Goal: Transaction & Acquisition: Purchase product/service

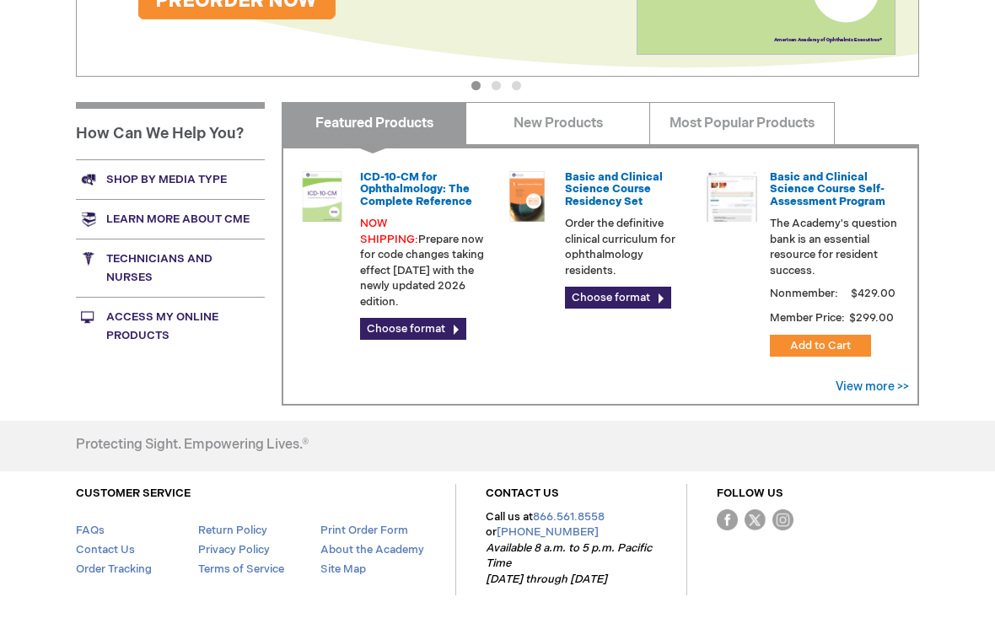
scroll to position [579, 0]
click at [186, 178] on link "Shop by media type" at bounding box center [170, 179] width 189 height 40
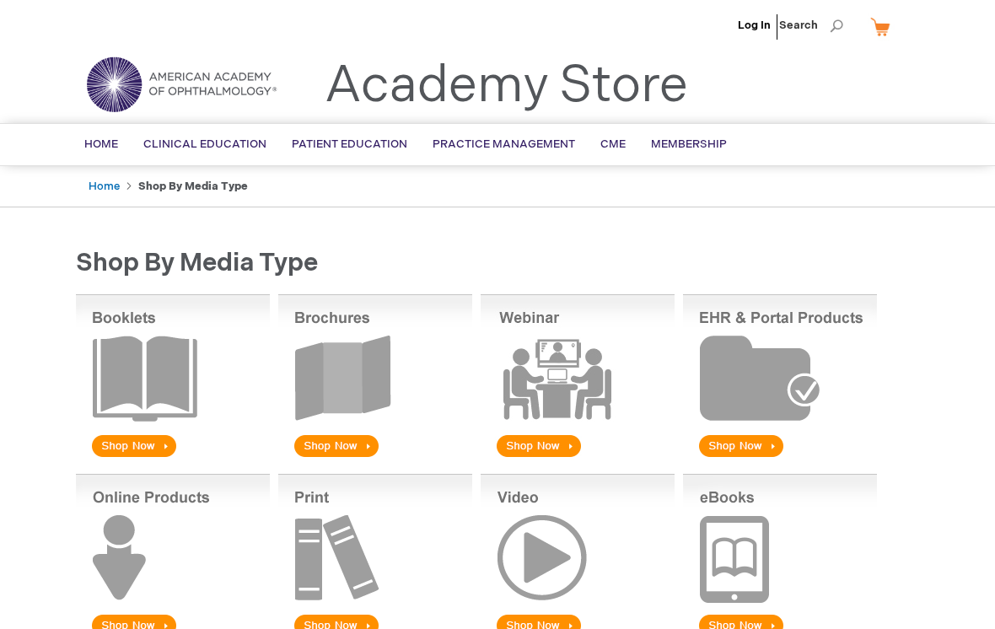
click at [344, 447] on img at bounding box center [375, 377] width 194 height 166
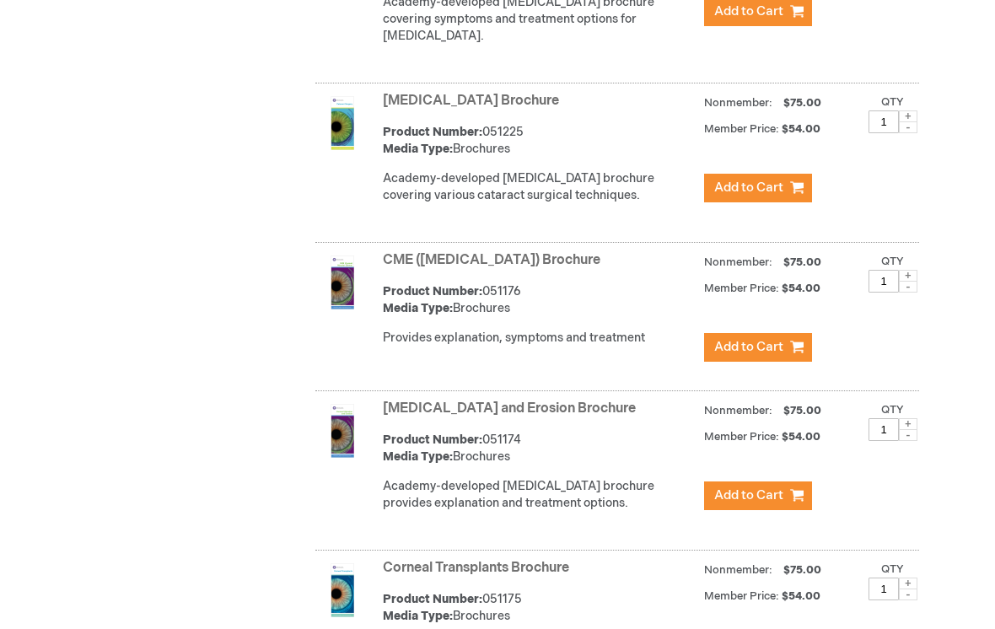
scroll to position [1359, 0]
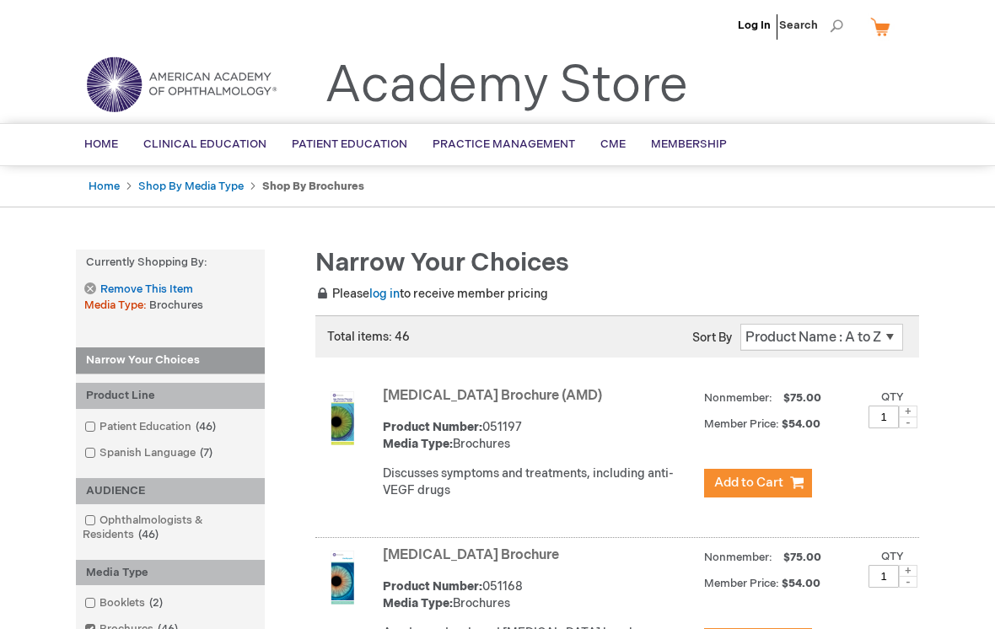
scroll to position [1612, 0]
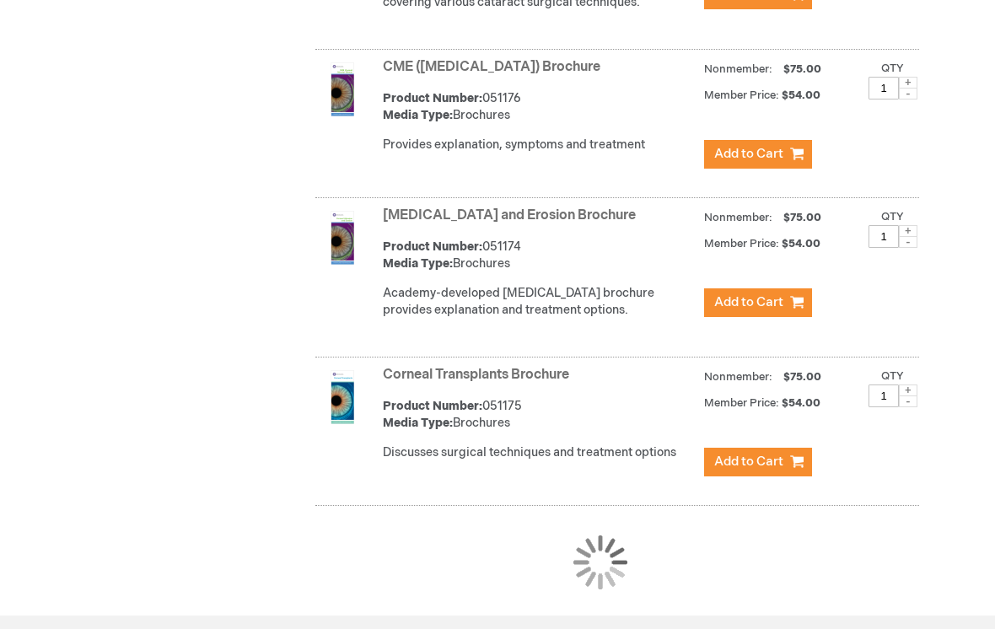
scroll to position [1526, 0]
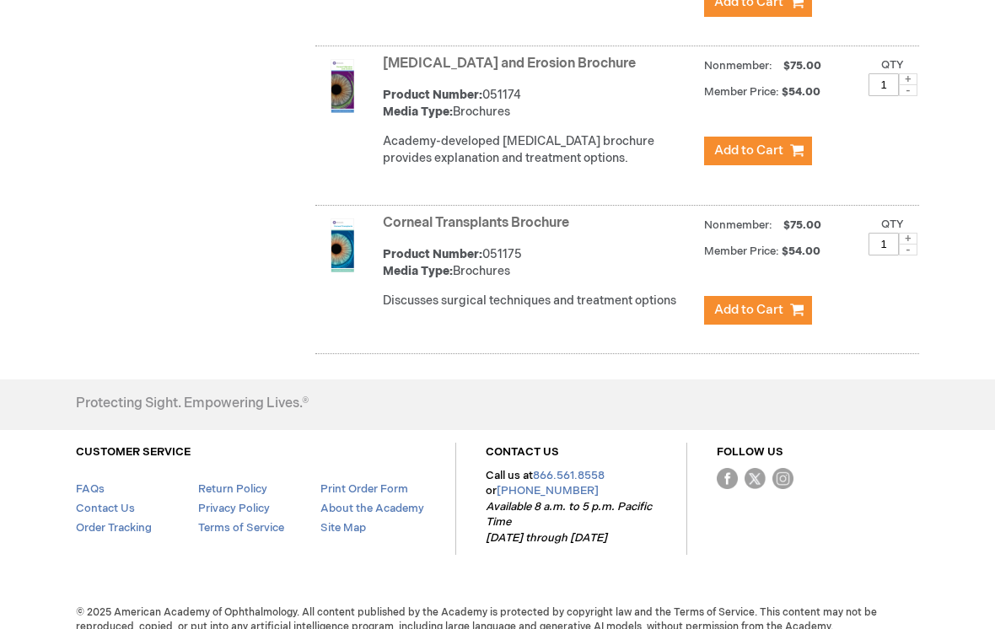
scroll to position [1623, 0]
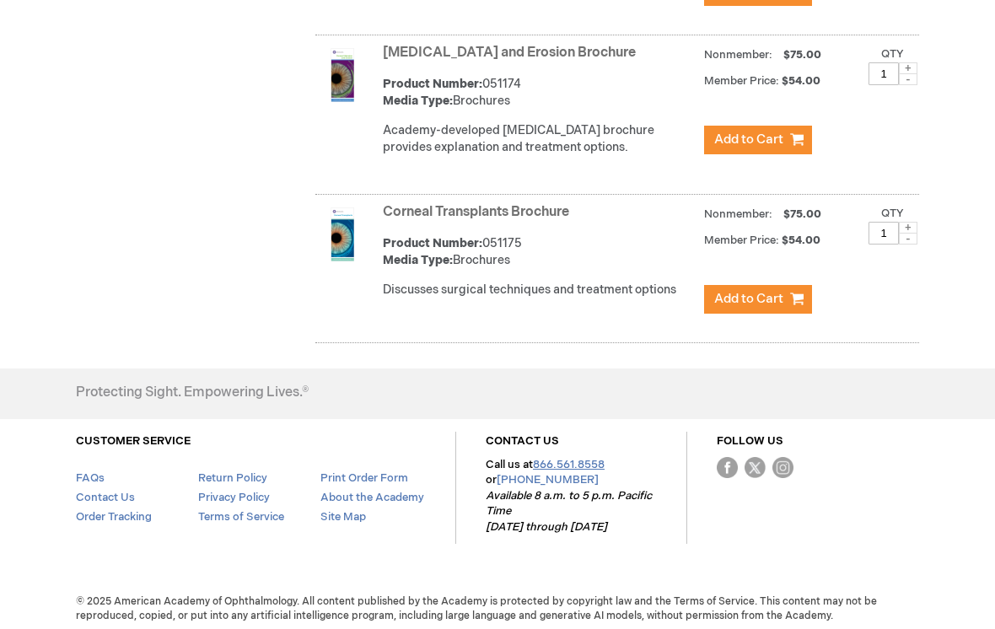
click at [577, 471] on link "866.561.8558" at bounding box center [569, 464] width 72 height 13
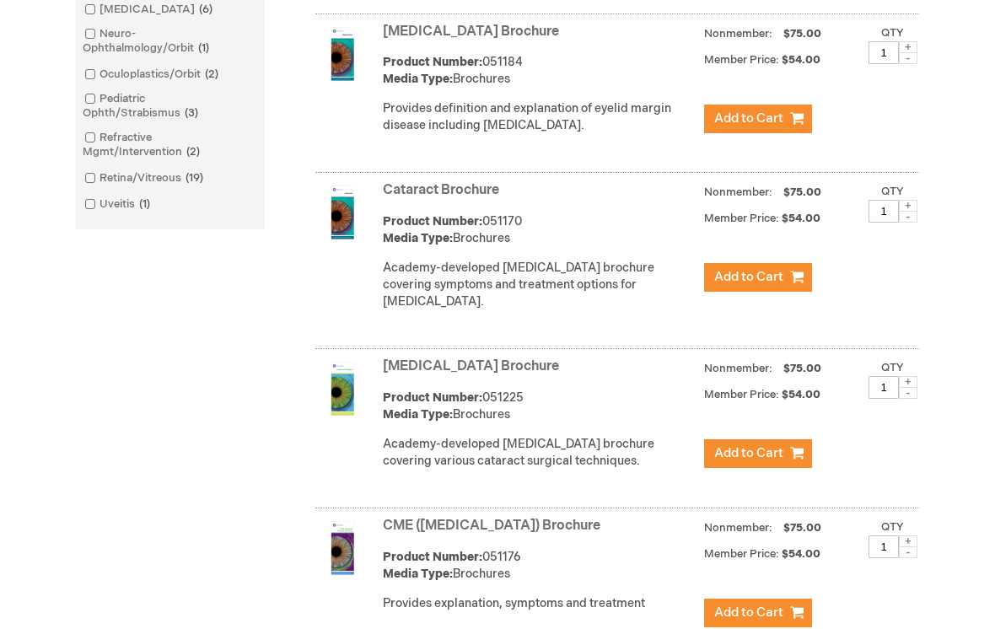
scroll to position [999, 0]
